Goal: Information Seeking & Learning: Learn about a topic

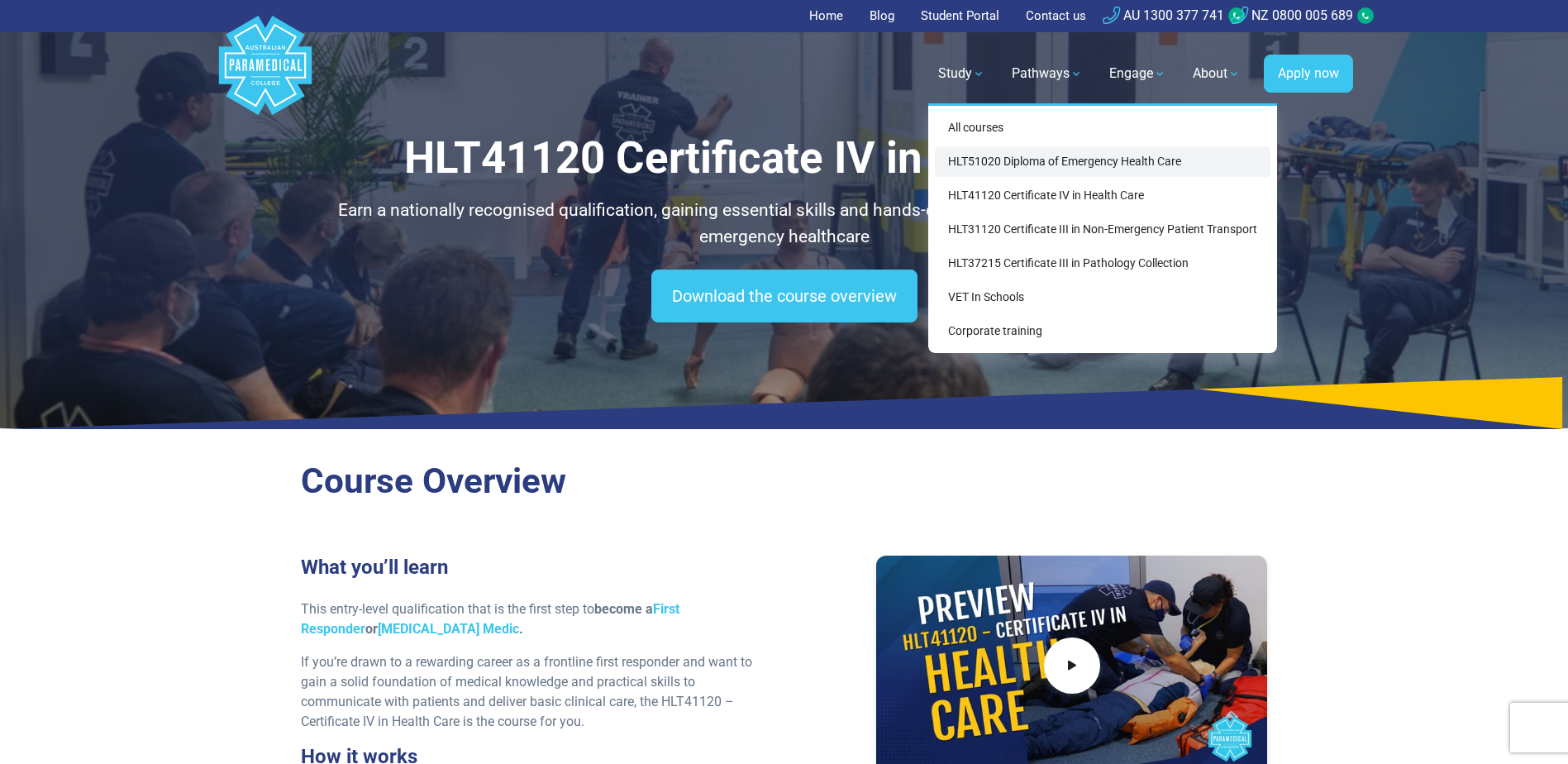
click at [1032, 164] on link "HLT51020 Diploma of Emergency Health Care" at bounding box center [1102, 162] width 336 height 31
